Goal: Task Accomplishment & Management: Complete application form

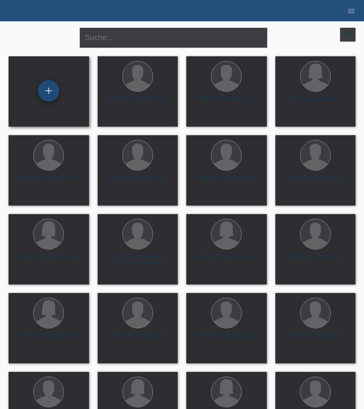
click at [54, 88] on div "+" at bounding box center [48, 90] width 21 height 21
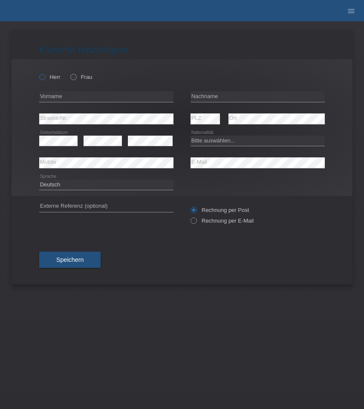
click at [56, 78] on label "Herr" at bounding box center [49, 77] width 21 height 6
click at [45, 78] on input "Herr" at bounding box center [42, 77] width 6 height 6
radio input "true"
type input "Test"
type input "test"
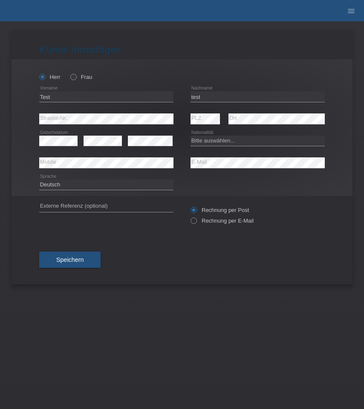
click at [75, 147] on div "error Geburtsdatum" at bounding box center [58, 141] width 38 height 22
select select "CH"
click at [125, 207] on input "text" at bounding box center [106, 206] width 134 height 11
type input "test"
click at [75, 255] on button "Speichern" at bounding box center [69, 260] width 61 height 16
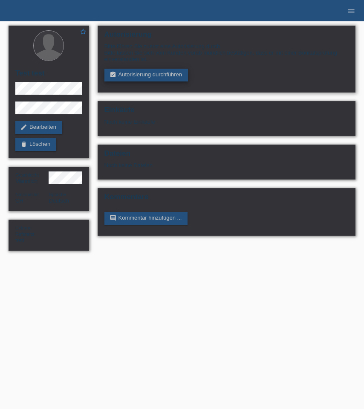
click at [157, 74] on link "assignment_turned_in Autorisierung durchführen" at bounding box center [146, 75] width 84 height 13
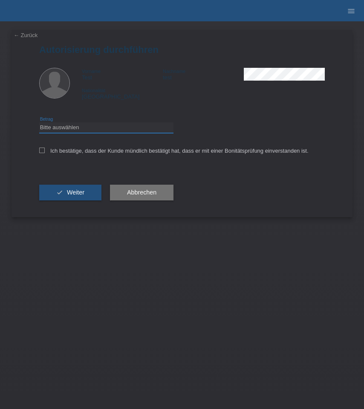
select select "3"
